Goal: Information Seeking & Learning: Understand process/instructions

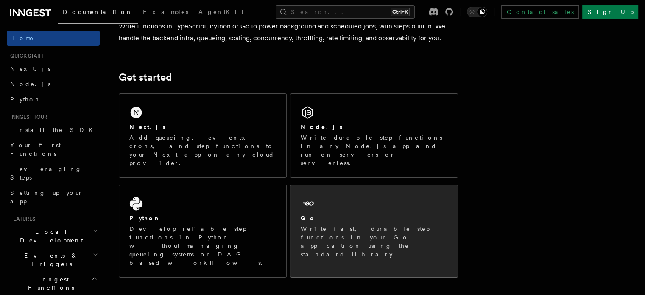
scroll to position [127, 0]
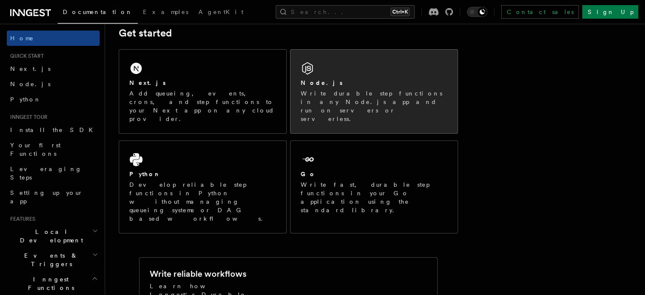
click at [380, 80] on div "Node.js" at bounding box center [374, 82] width 147 height 9
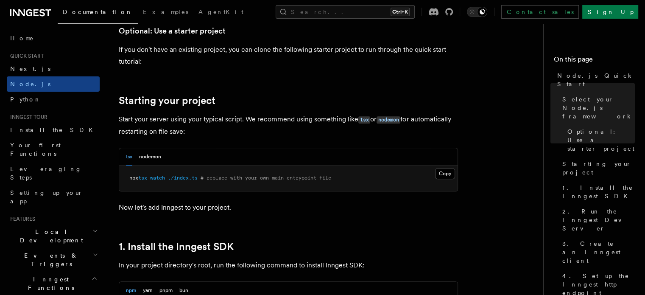
scroll to position [424, 0]
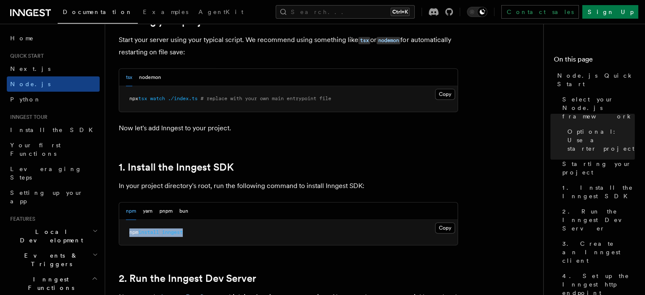
drag, startPoint x: 198, startPoint y: 232, endPoint x: 123, endPoint y: 231, distance: 75.0
click at [123, 231] on pre "npm install inngest" at bounding box center [288, 232] width 338 height 25
copy span "npm install inngest"
click at [254, 237] on pre "npm install inngest" at bounding box center [288, 232] width 338 height 25
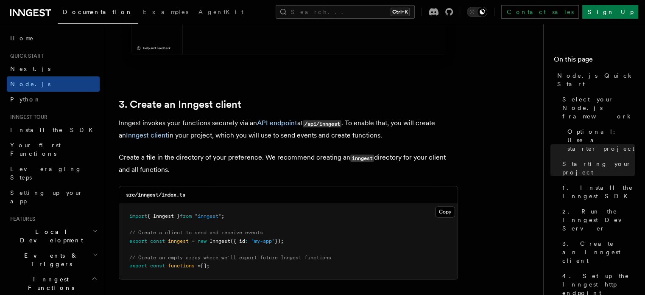
scroll to position [1060, 0]
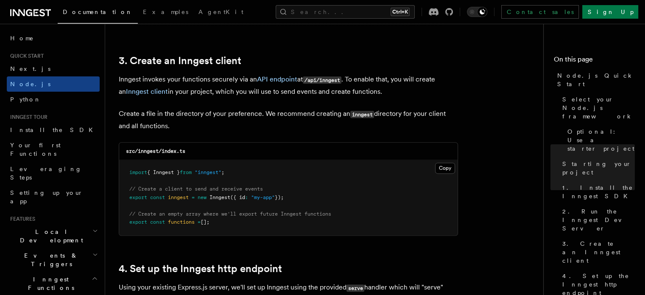
drag, startPoint x: 231, startPoint y: 228, endPoint x: 126, endPoint y: 174, distance: 117.5
click at [126, 174] on pre "import { Inngest } from "inngest" ; // Create a client to send and receive even…" at bounding box center [288, 197] width 338 height 75
copy code "import { Inngest } from "inngest" ; // Create a client to send and receive even…"
click at [329, 205] on pre "import { Inngest } from "inngest" ; // Create a client to send and receive even…" at bounding box center [288, 197] width 338 height 75
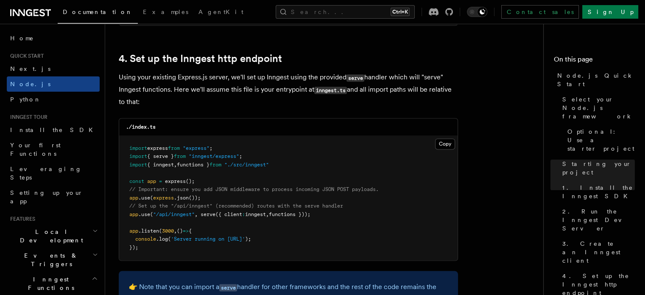
scroll to position [1272, 0]
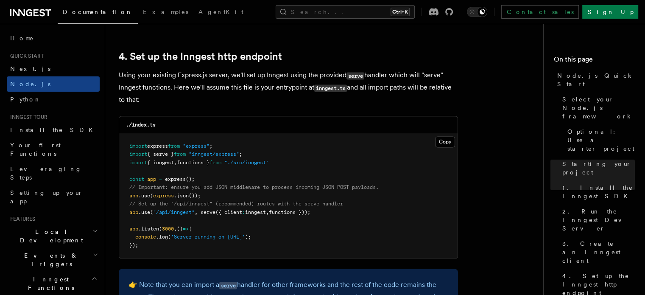
click at [311, 162] on pre "import express from "express" ; import { serve } from "inngest/express" ; impor…" at bounding box center [288, 196] width 338 height 125
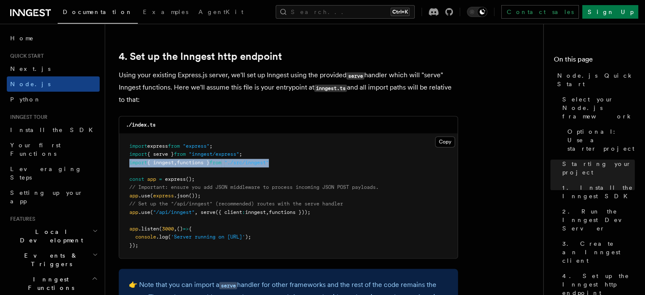
drag, startPoint x: 298, startPoint y: 163, endPoint x: 127, endPoint y: 166, distance: 171.3
click at [127, 166] on pre "import express from "express" ; import { serve } from "inngest/express" ; impor…" at bounding box center [288, 196] width 338 height 125
copy span "import { inngest , functions } from "./src/inngest""
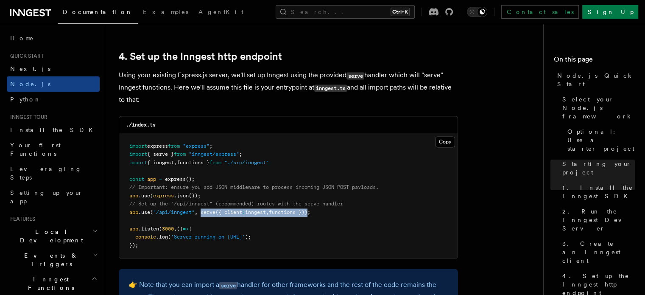
drag, startPoint x: 315, startPoint y: 212, endPoint x: 202, endPoint y: 215, distance: 112.8
click at [202, 215] on span "app .use ( "/api/inngest" , serve ({ client : inngest , functions }));" at bounding box center [219, 212] width 181 height 6
copy span "serve ({ client : inngest , functions })"
